Goal: Information Seeking & Learning: Learn about a topic

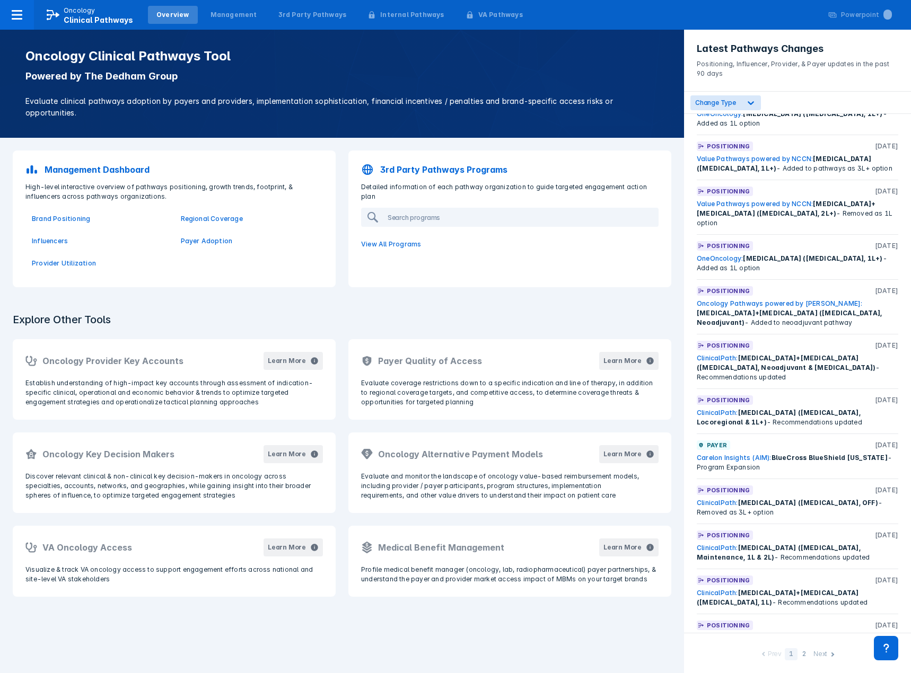
scroll to position [1860, 0]
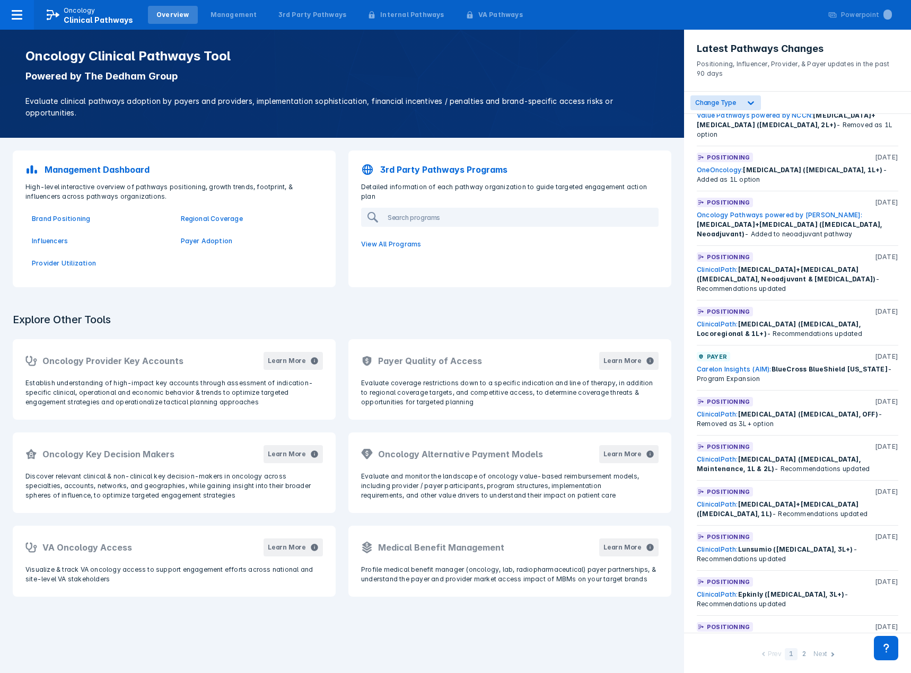
click at [819, 654] on div "Next" at bounding box center [820, 654] width 14 height 11
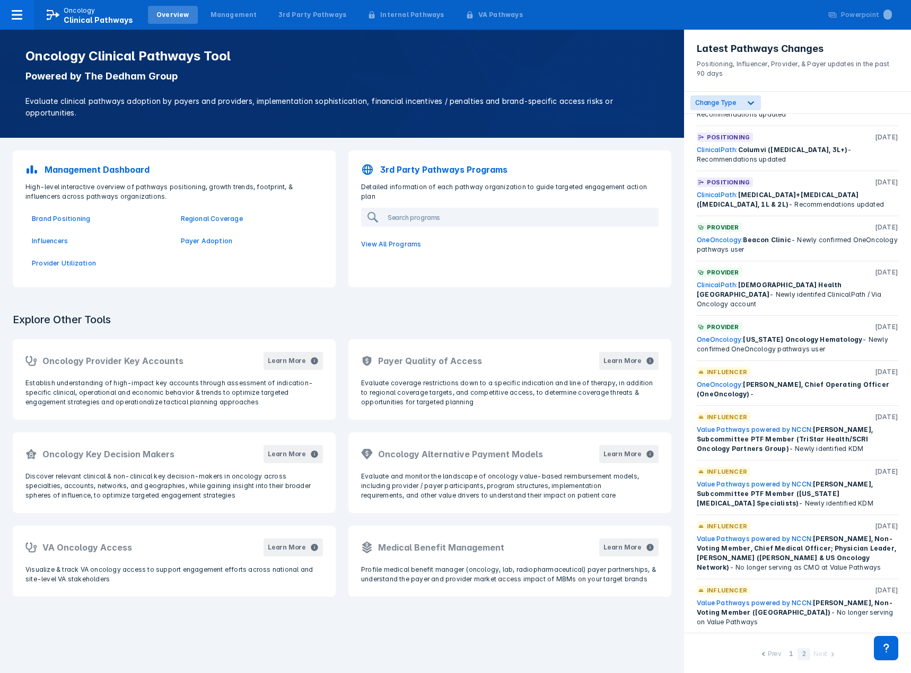
scroll to position [0, 0]
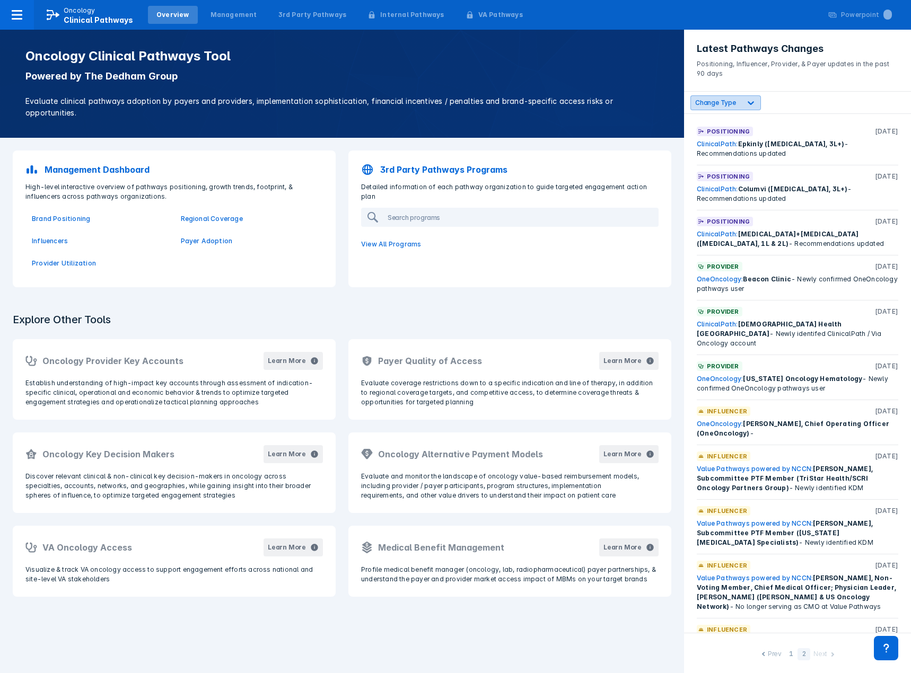
click at [728, 96] on div "Change Type" at bounding box center [725, 102] width 70 height 15
click at [716, 205] on label "Positioning" at bounding box center [727, 208] width 38 height 9
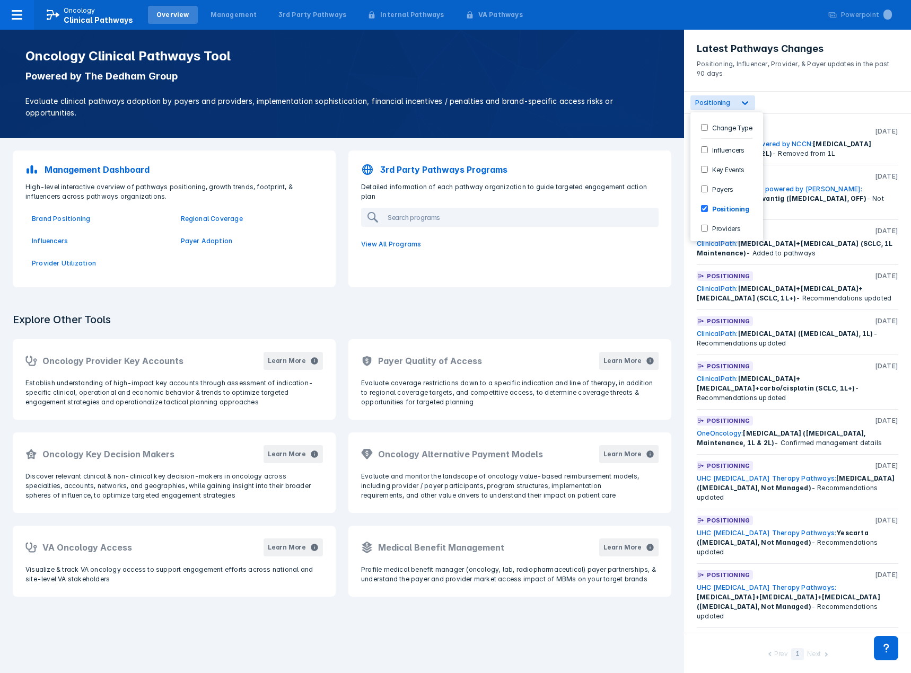
scroll to position [1315, 0]
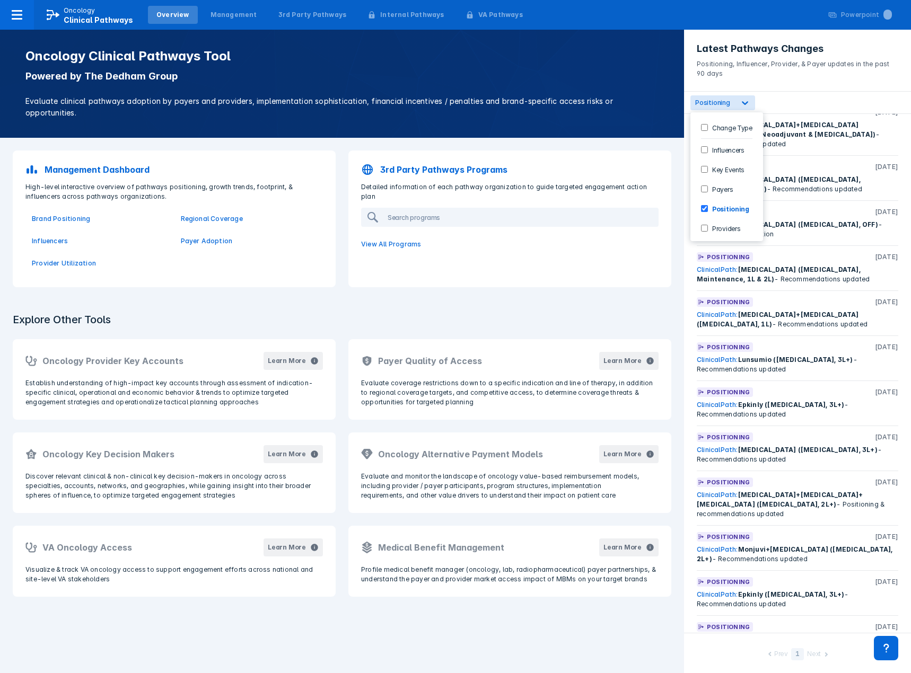
click at [879, 577] on p "[DATE]" at bounding box center [886, 582] width 23 height 10
click at [498, 100] on p "Evaluate clinical pathways adoption by payers and providers, implementation sop…" at bounding box center [341, 106] width 633 height 23
click at [724, 101] on span "Positioning" at bounding box center [712, 103] width 35 height 8
click at [715, 636] on link "ClinicalPath:" at bounding box center [716, 640] width 41 height 8
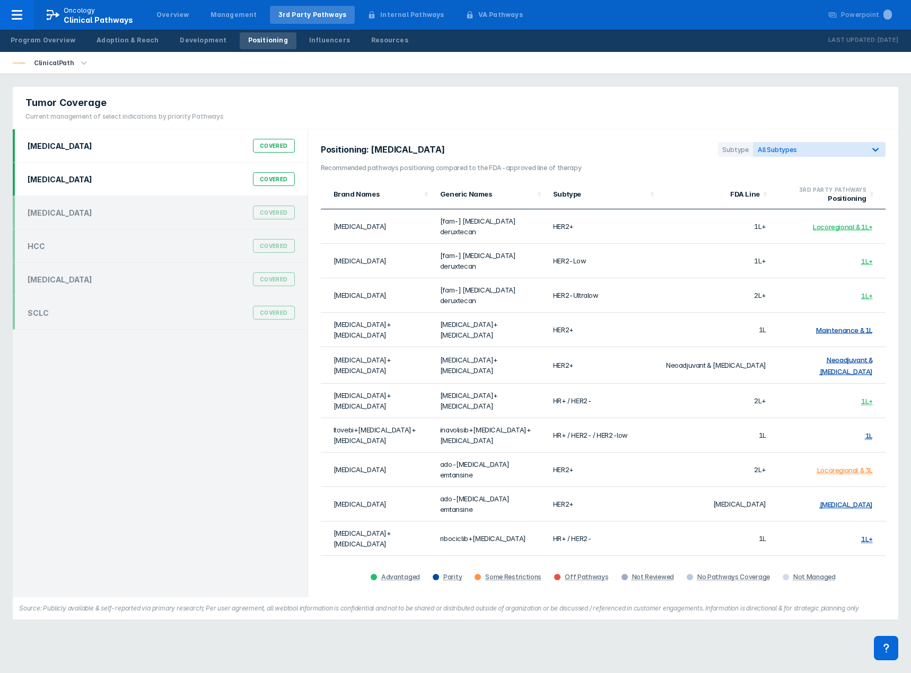
click at [54, 179] on div "[MEDICAL_DATA] Covered" at bounding box center [161, 179] width 280 height 20
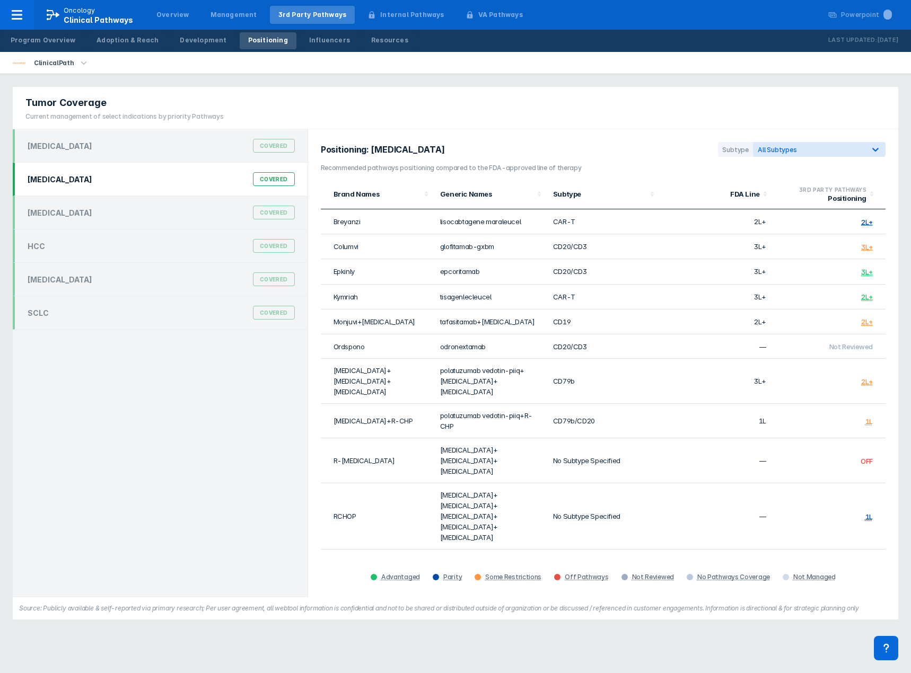
click at [473, 439] on td "[MEDICAL_DATA]+[MEDICAL_DATA]+[MEDICAL_DATA]" at bounding box center [490, 460] width 113 height 45
click at [796, 254] on td "3L+" at bounding box center [828, 246] width 113 height 25
